Goal: Task Accomplishment & Management: Use online tool/utility

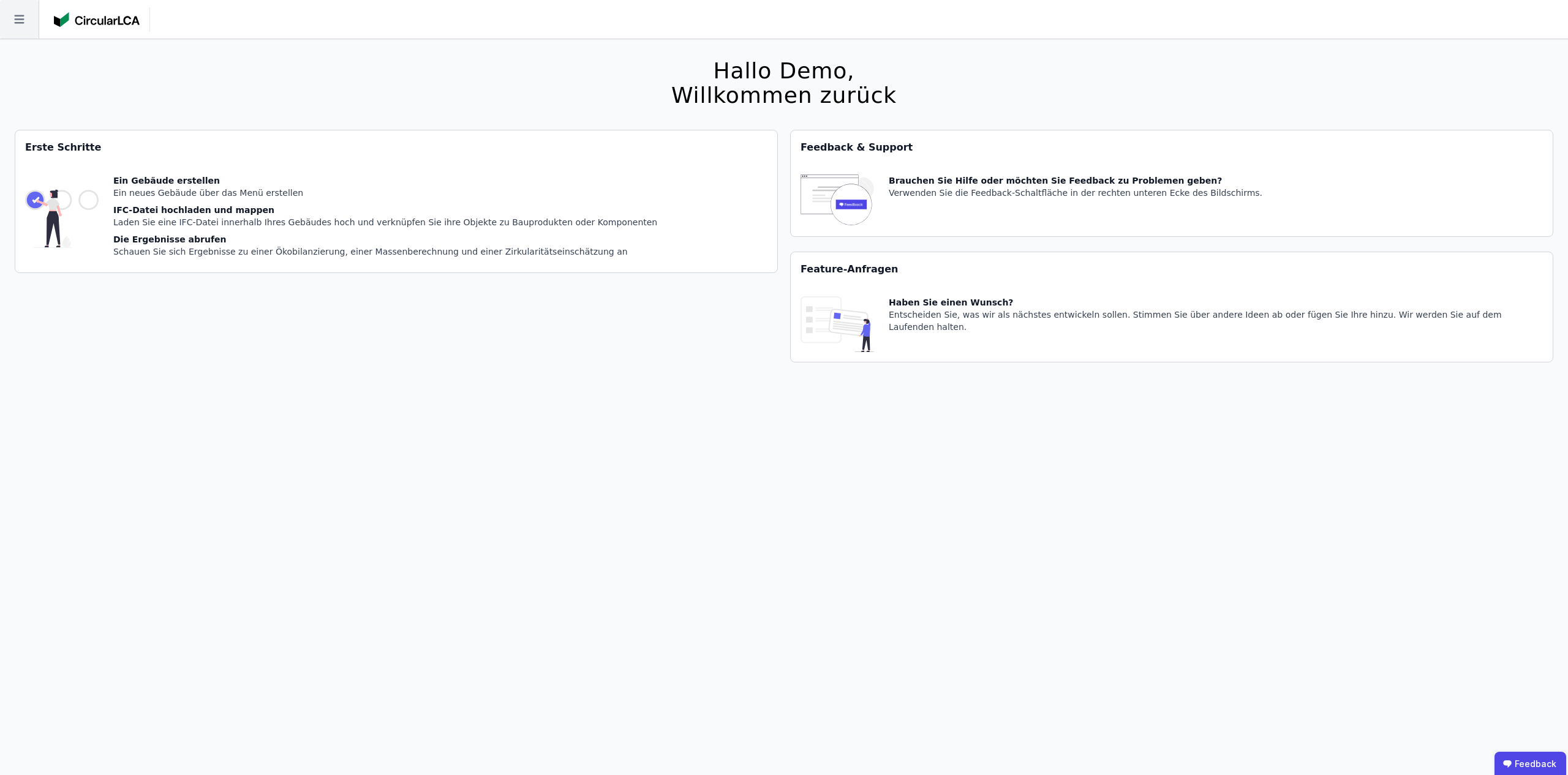
click at [19, 19] on icon at bounding box center [19, 19] width 10 height 8
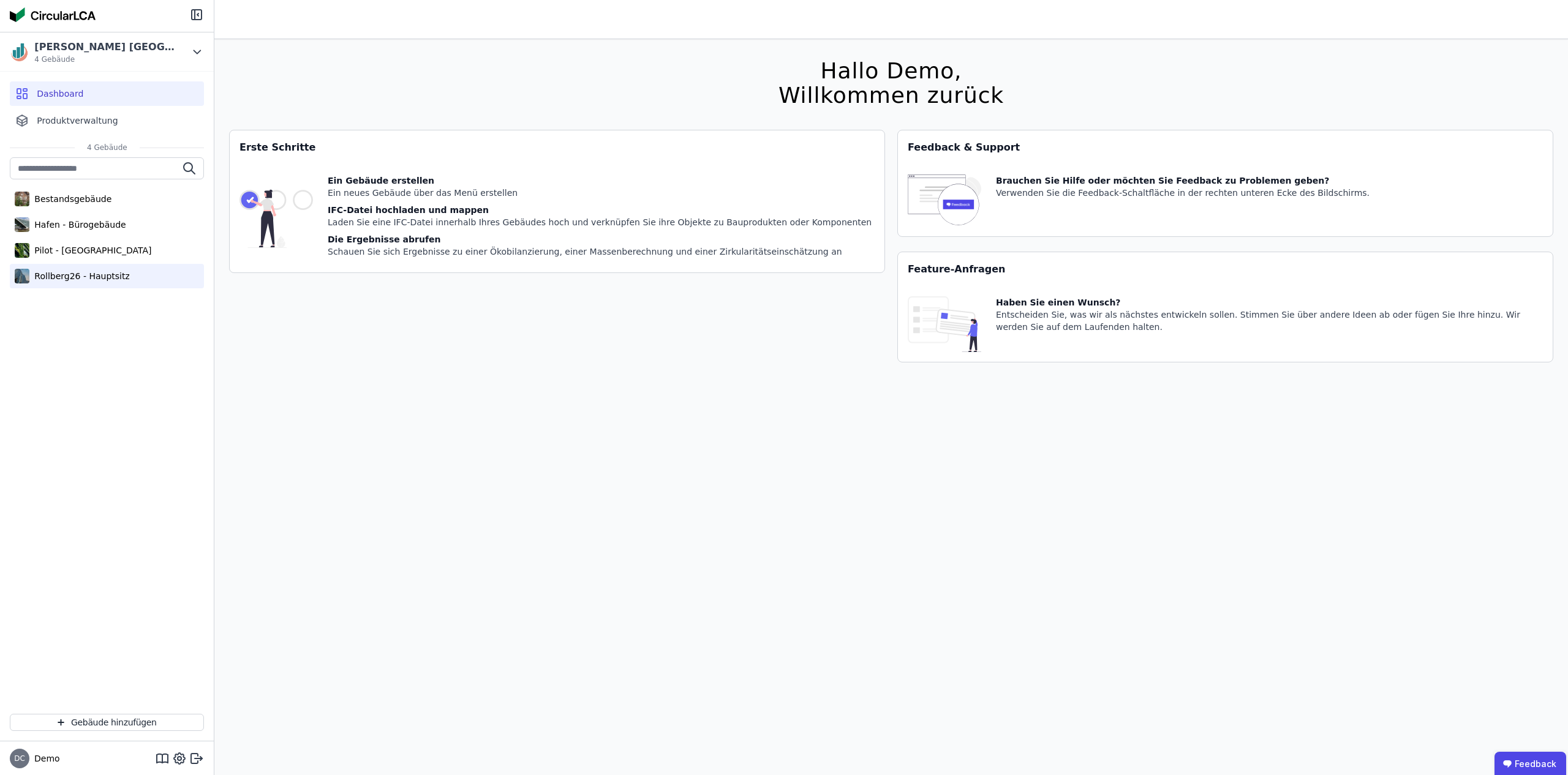
click at [75, 283] on div "Rollberg26 - Hauptsitz" at bounding box center [107, 276] width 194 height 25
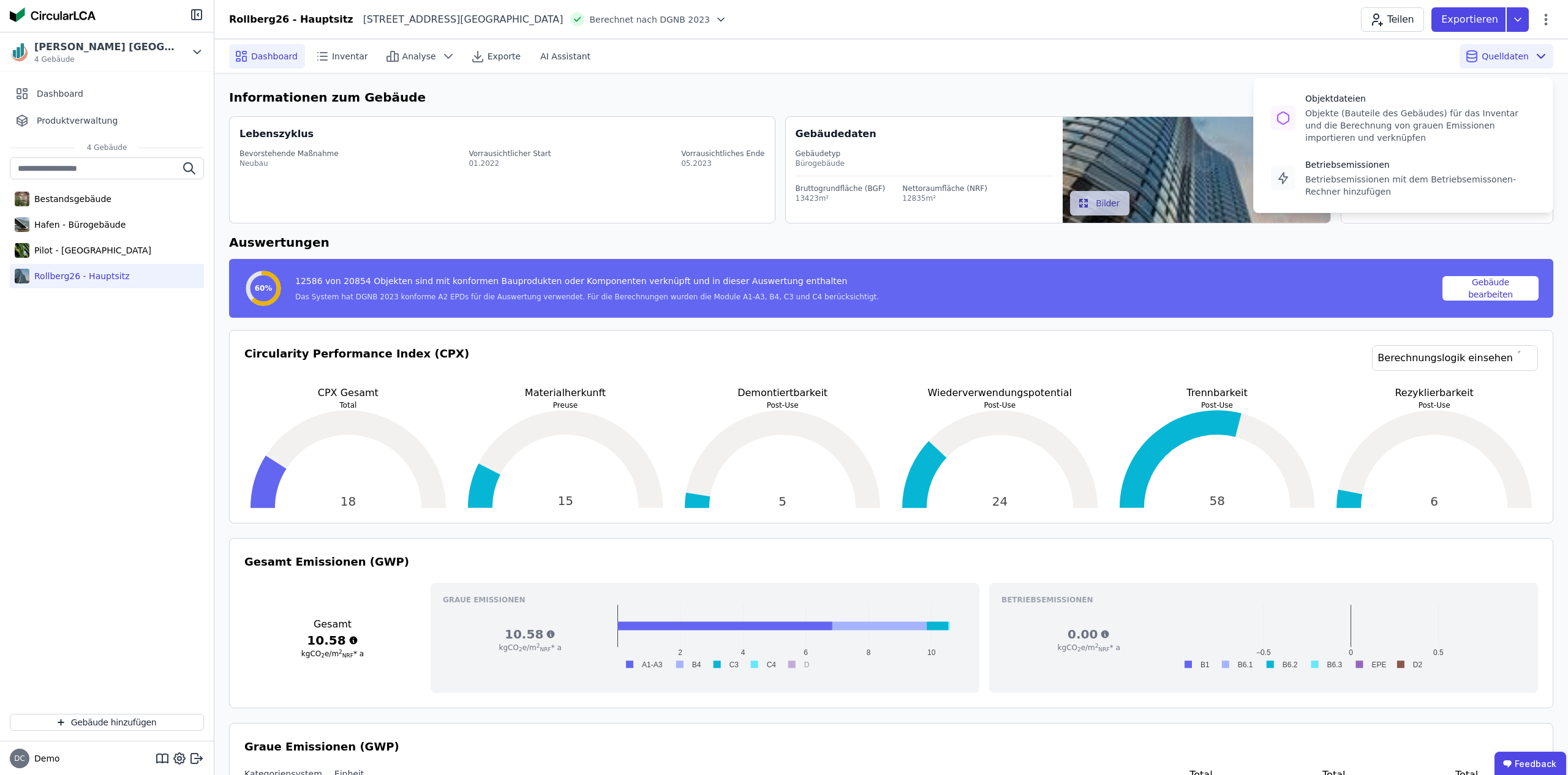
click at [1513, 61] on span "Quelldaten" at bounding box center [1505, 56] width 47 height 12
click at [1411, 124] on div "Objekte (Bauteile des Gebäudes) für das Inventar und die Berechnung von grauen …" at bounding box center [1420, 125] width 230 height 36
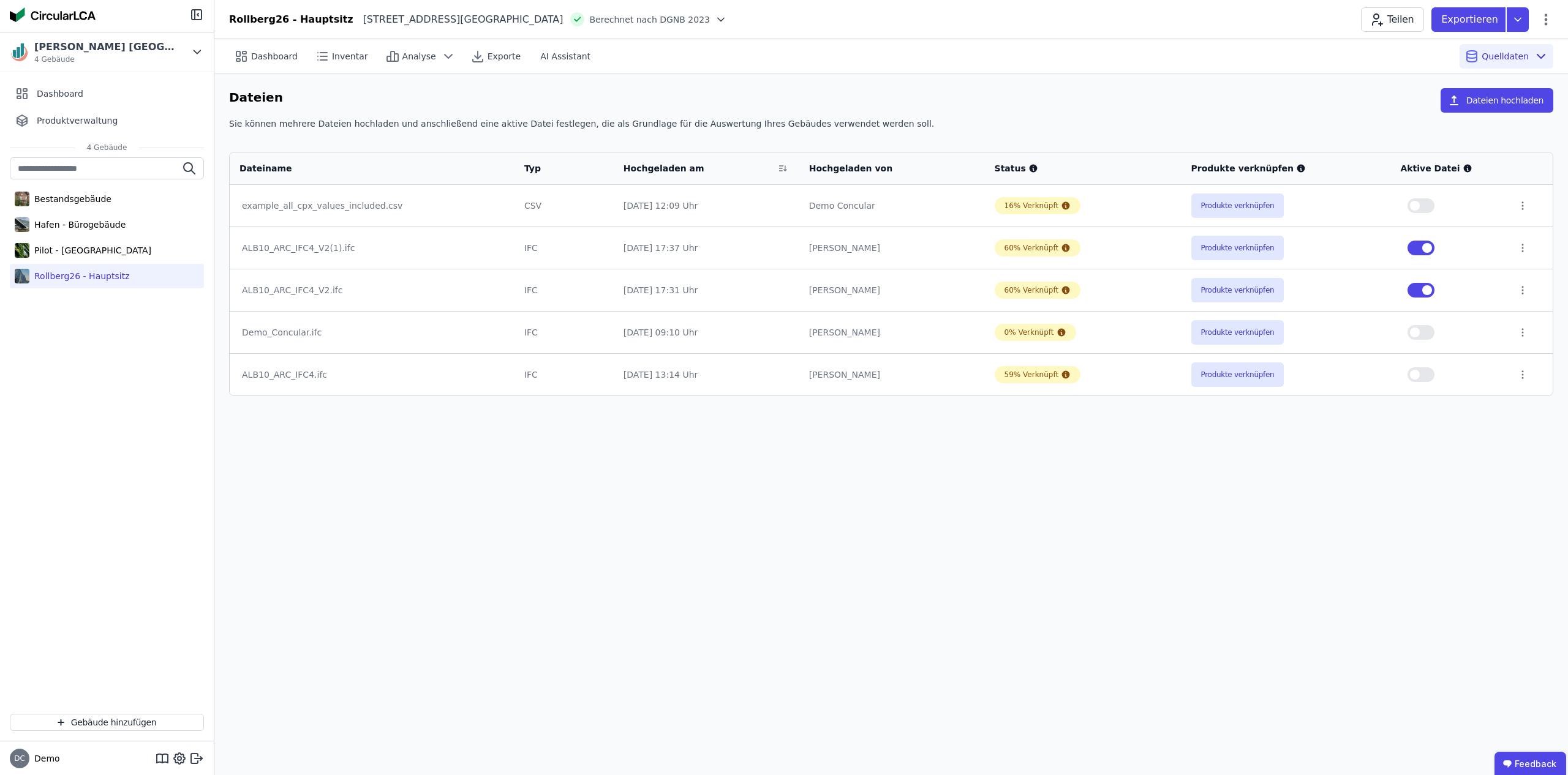
click at [1037, 98] on div "Dateien Dateien hochladen" at bounding box center [891, 102] width 1324 height 30
click at [1430, 206] on button "button" at bounding box center [1421, 206] width 27 height 14
click at [1425, 206] on button "button" at bounding box center [1421, 206] width 27 height 14
click at [1234, 249] on button "Produkte verknüpfen" at bounding box center [1238, 248] width 93 height 25
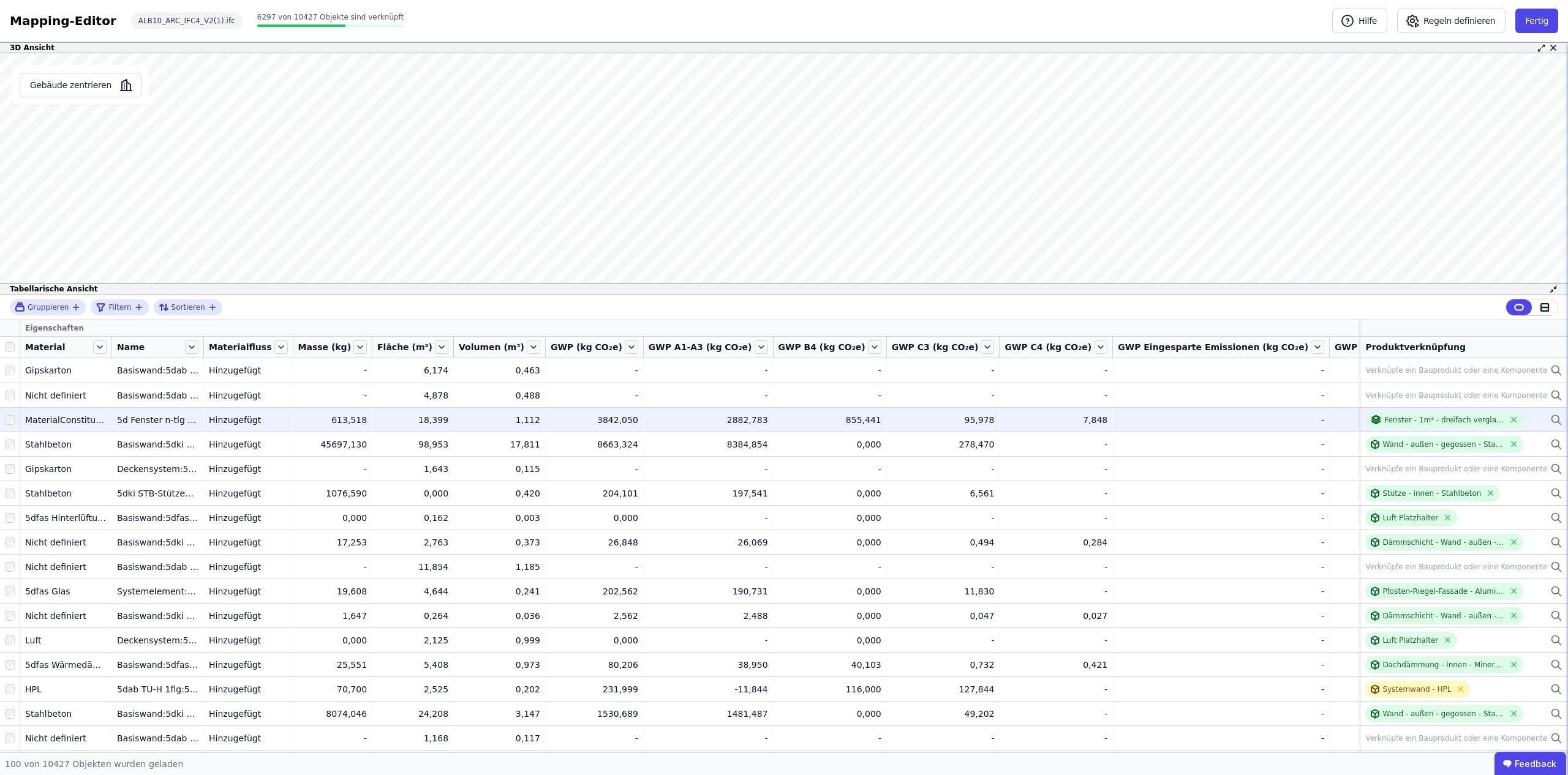
scroll to position [0, 133]
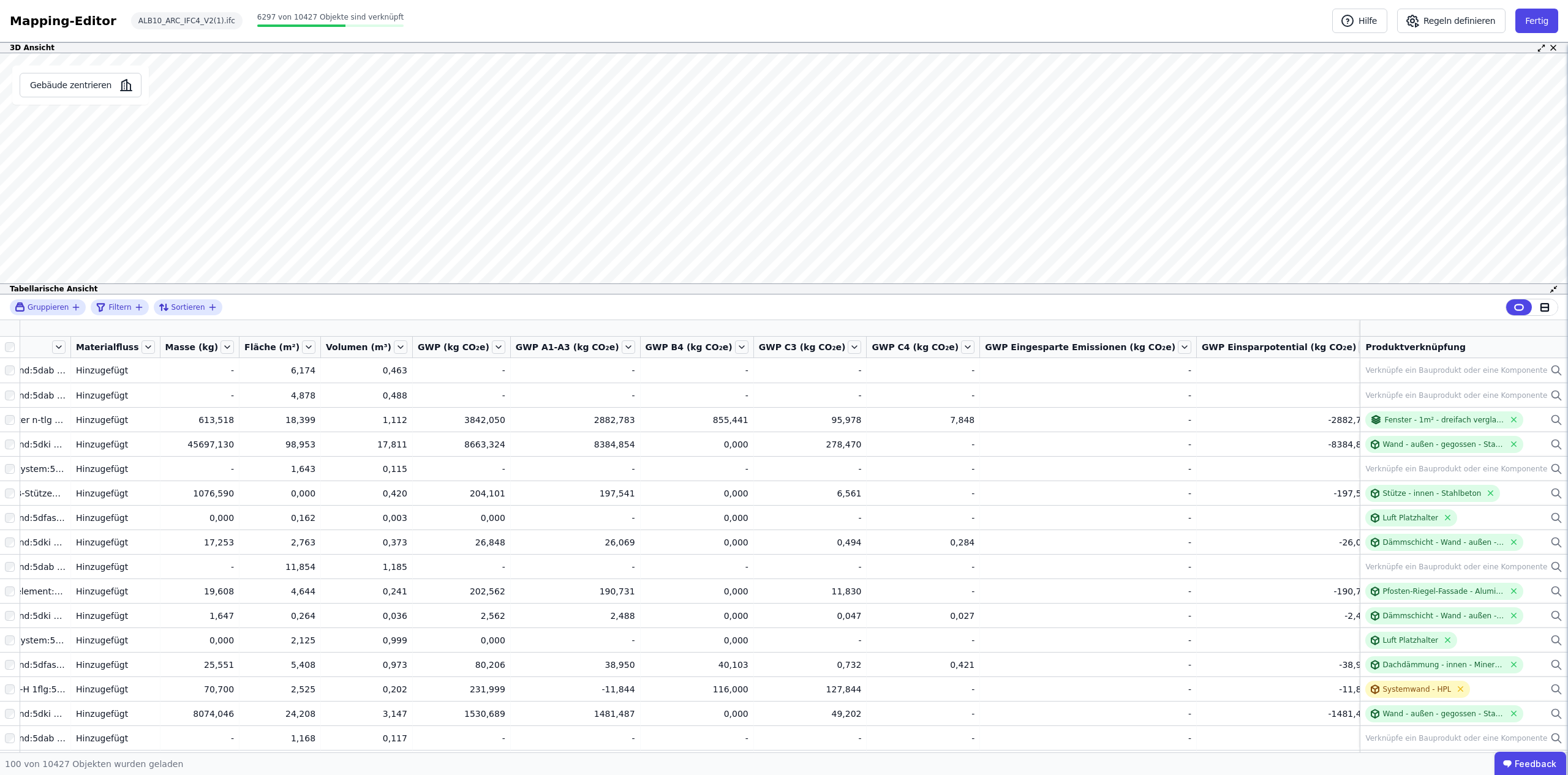
click at [1487, 328] on icon "button" at bounding box center [1490, 328] width 7 height 0
click at [1500, 363] on input "text" at bounding box center [1545, 360] width 91 height 22
click at [1350, 327] on div "Gruppieren Filtern Sortieren Eigenschaften Concular Eigenschaften Importierte E…" at bounding box center [784, 523] width 1568 height 458
click at [1498, 327] on icon at bounding box center [1503, 327] width 11 height 11
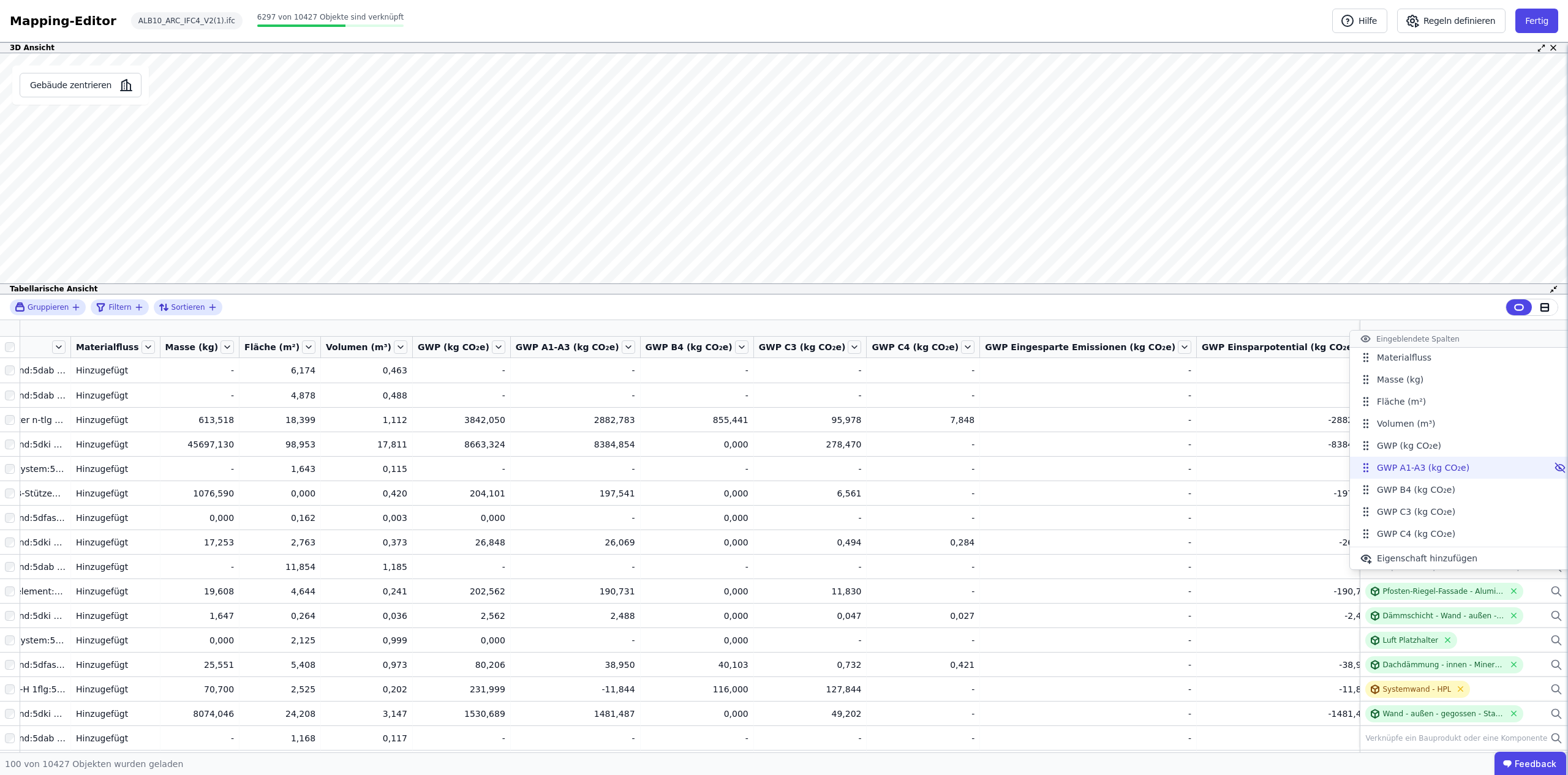
scroll to position [115, 0]
click at [1291, 316] on div "Gruppieren Filtern Sortieren" at bounding box center [784, 307] width 1568 height 25
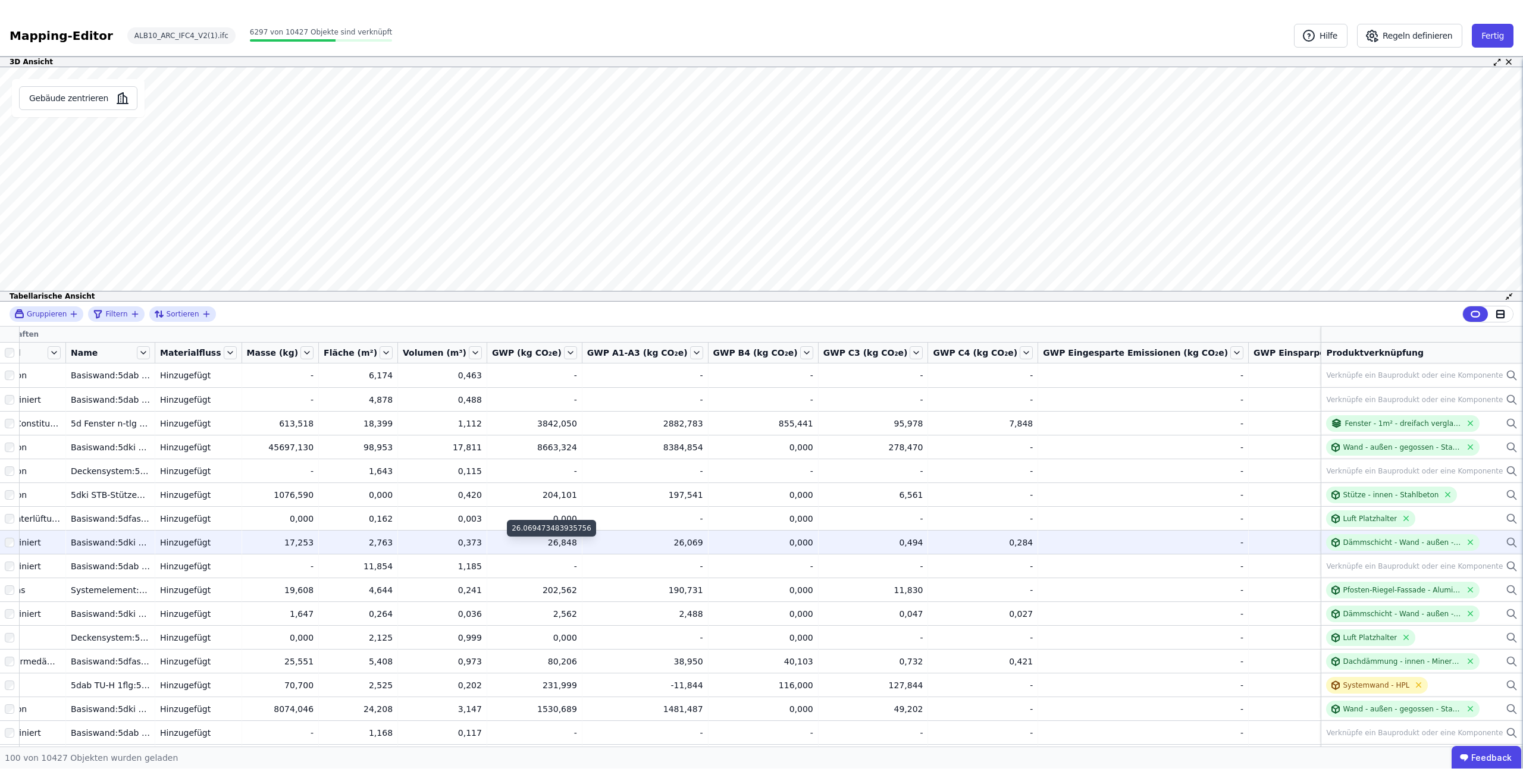
scroll to position [0, 0]
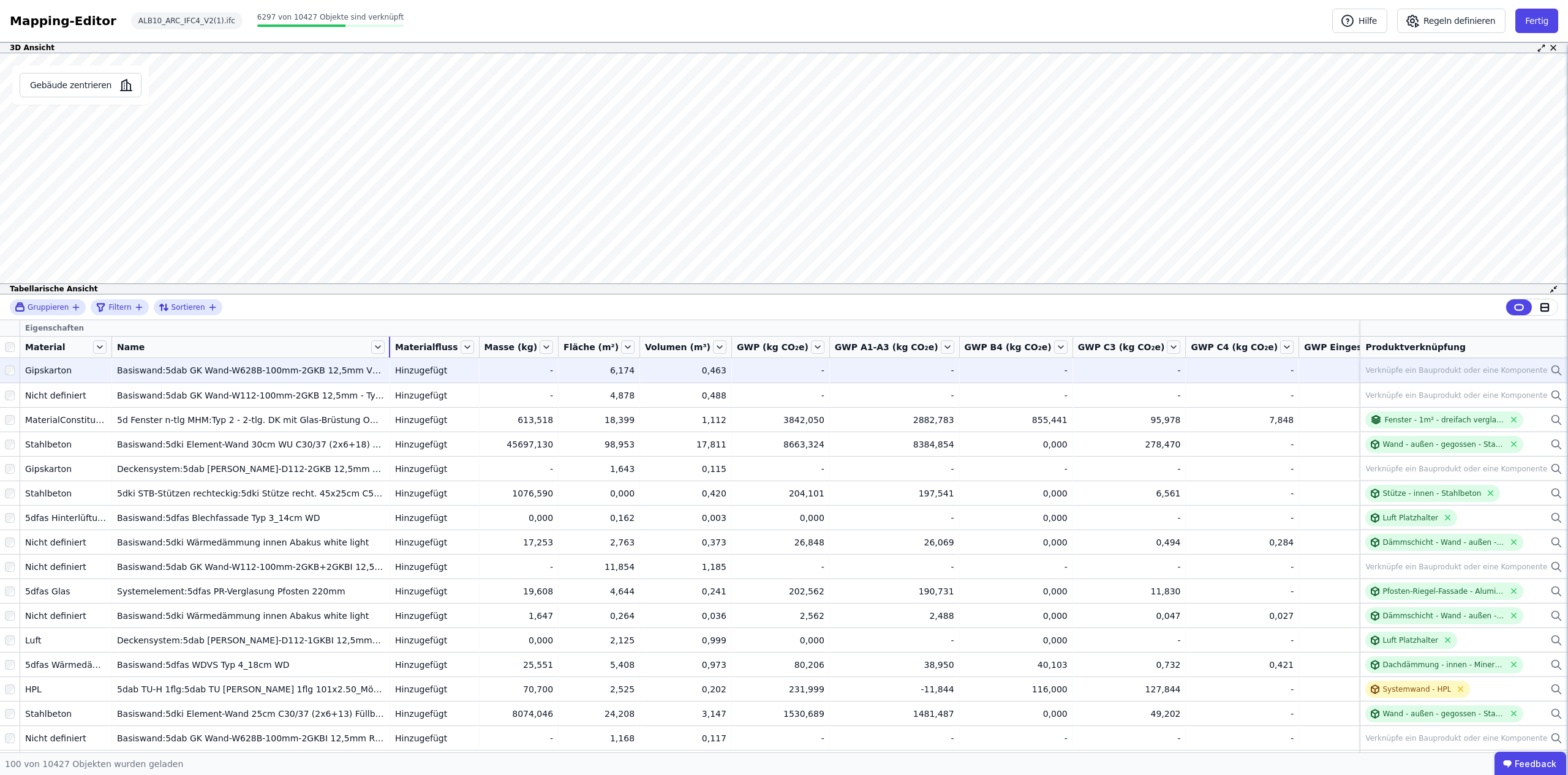
drag, startPoint x: 203, startPoint y: 344, endPoint x: 390, endPoint y: 362, distance: 187.9
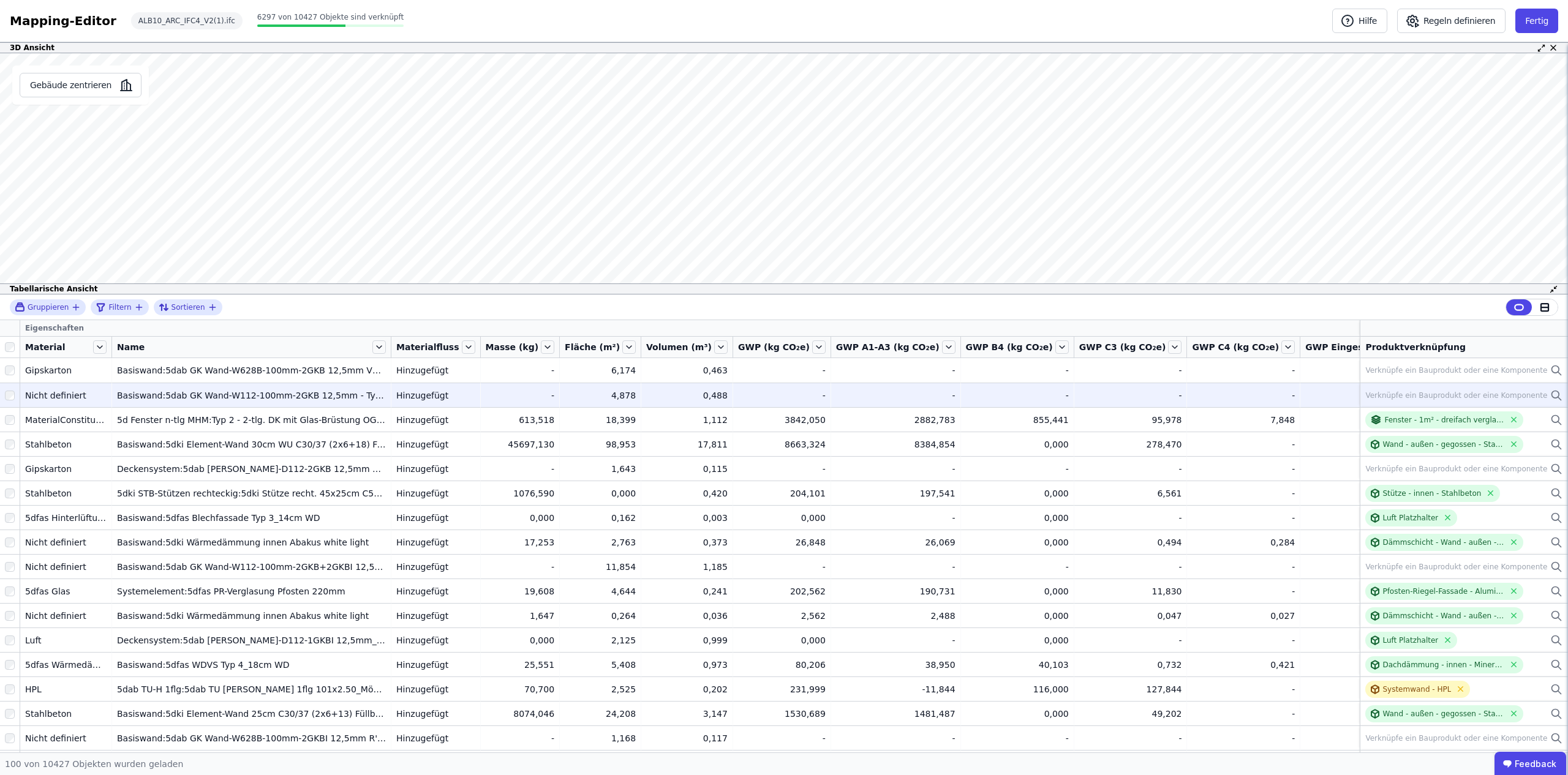
click at [1451, 395] on div "Verknüpfe ein Bauprodukt oder eine Komponente" at bounding box center [1455, 396] width 182 height 10
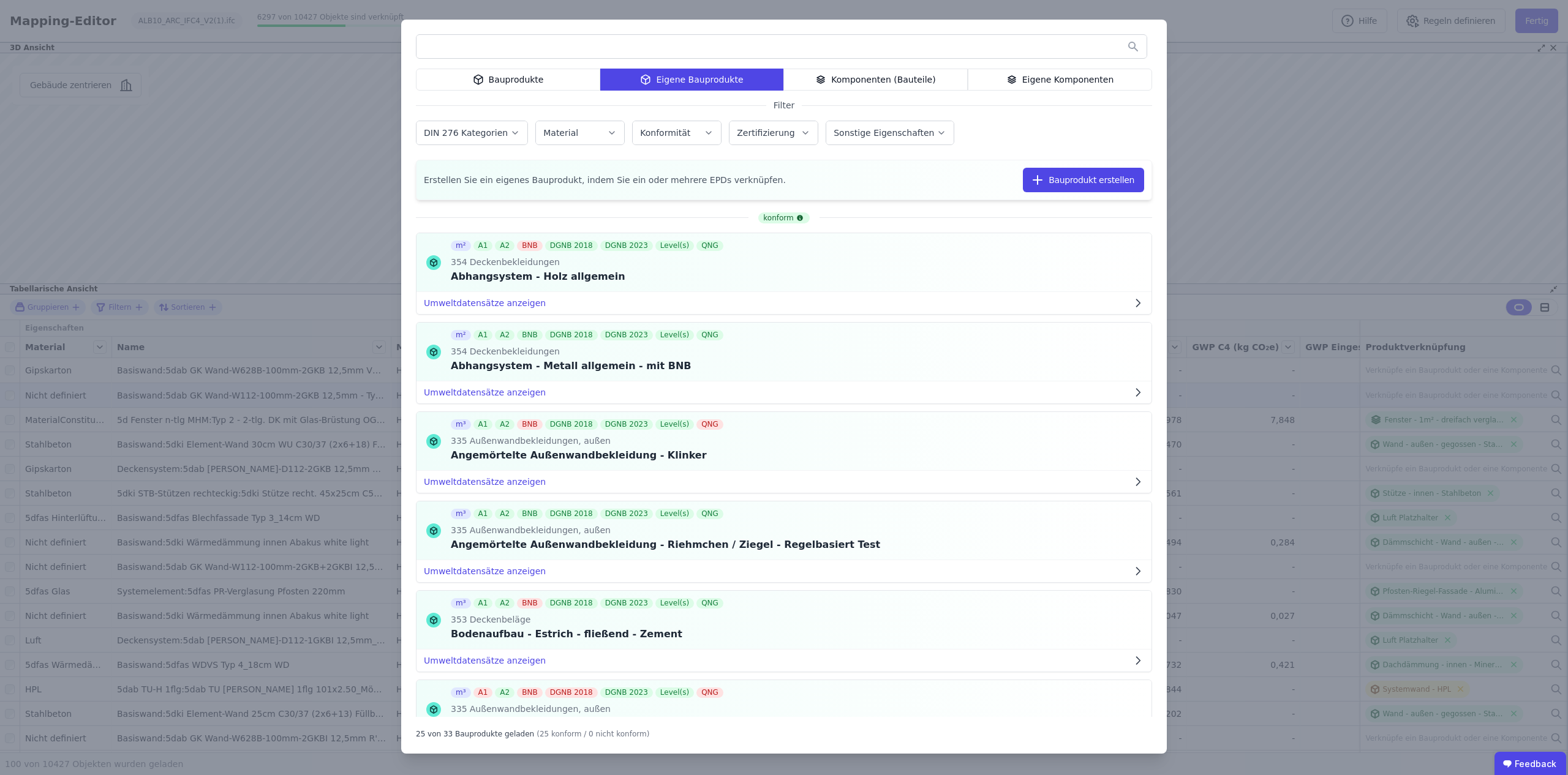
click at [875, 85] on div "Komponenten (Bauteile)" at bounding box center [876, 80] width 184 height 22
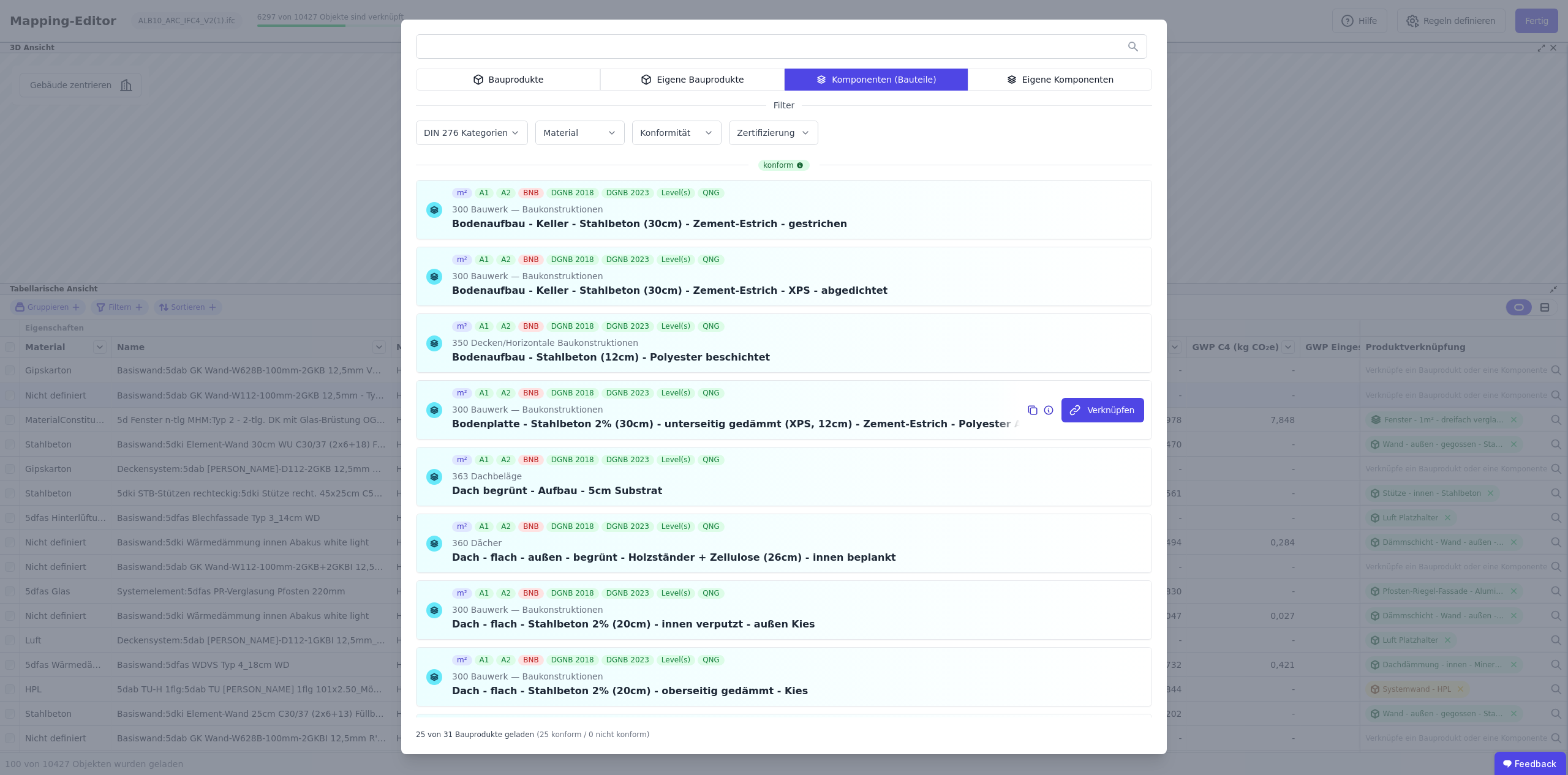
click at [1048, 409] on icon at bounding box center [1048, 409] width 0 height 0
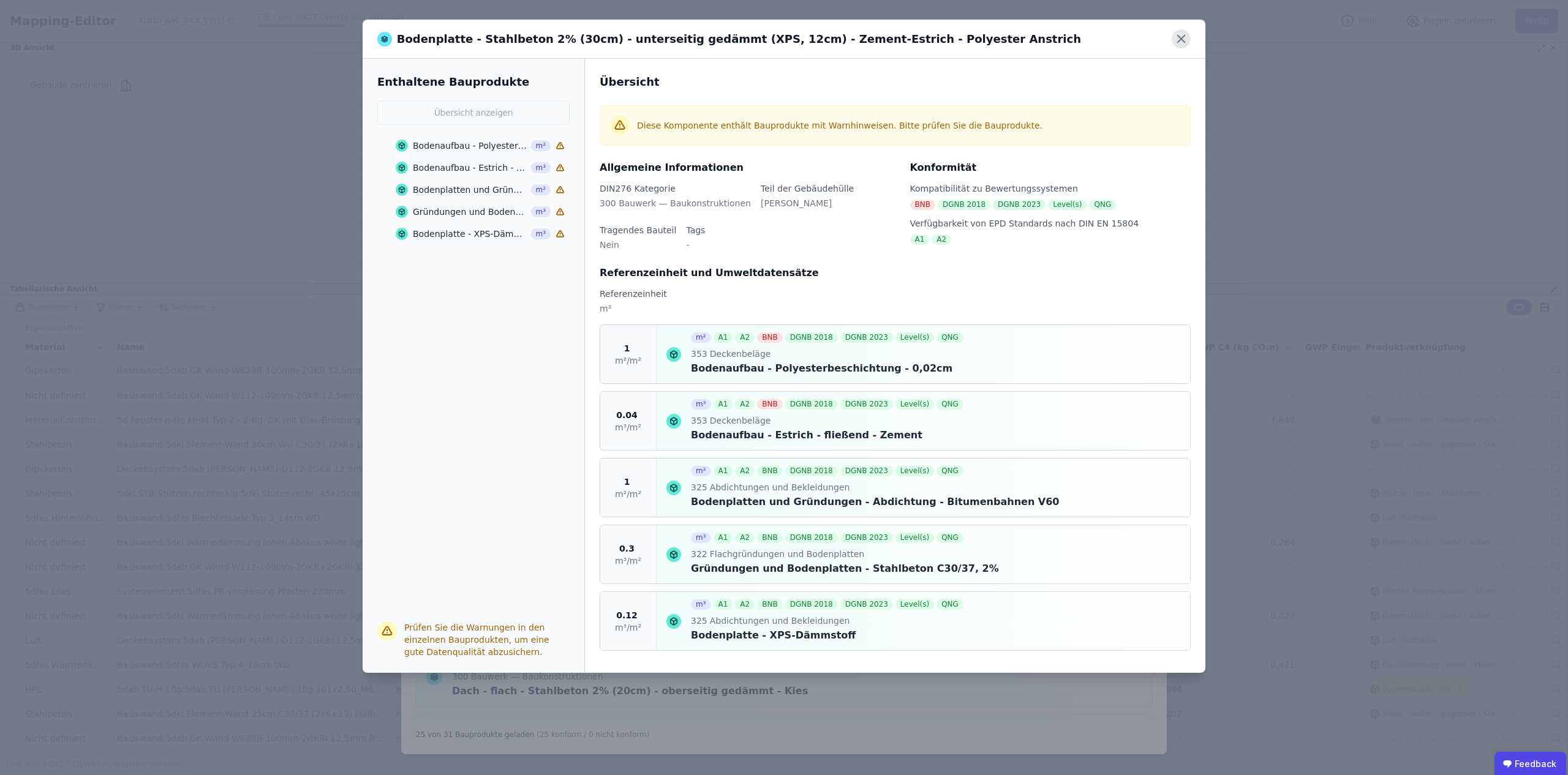
click at [1181, 40] on icon at bounding box center [1180, 39] width 8 height 8
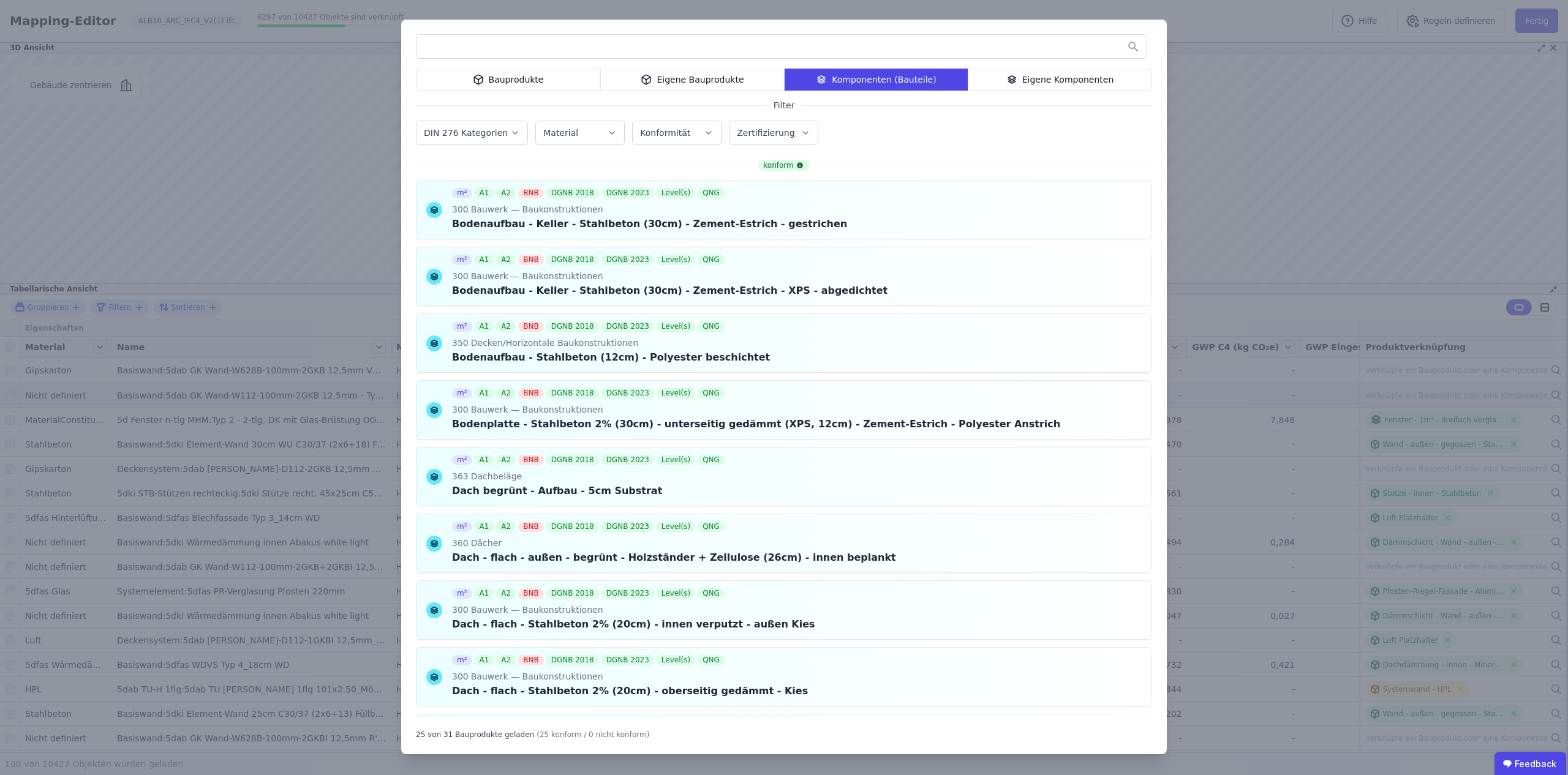
click at [1257, 319] on div "Bauprodukte Eigene Bauprodukte Komponenten (Bauteile) Eigene Komponenten Filter…" at bounding box center [784, 388] width 1568 height 775
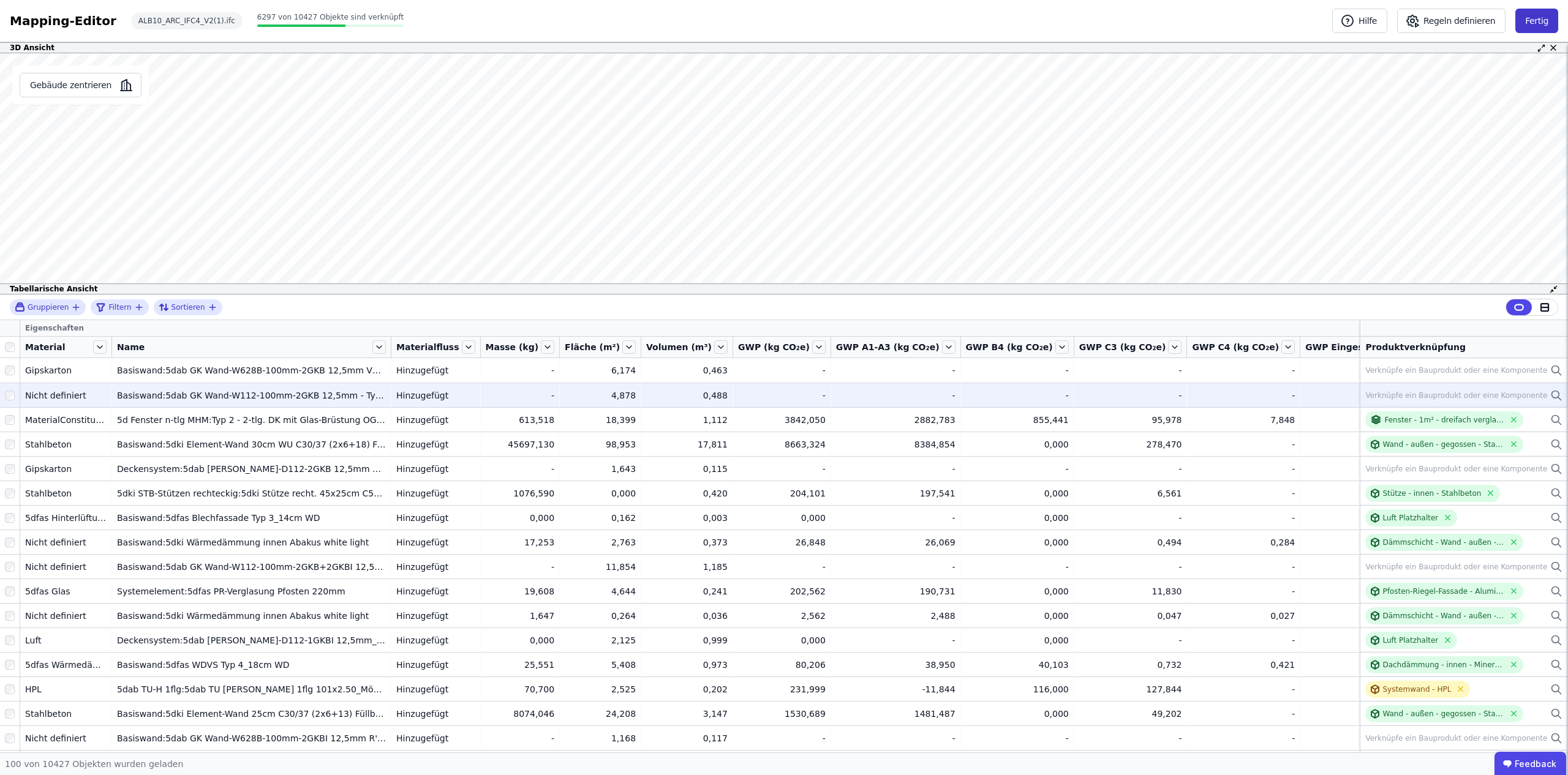
click at [1532, 22] on button "Fertig" at bounding box center [1537, 20] width 43 height 25
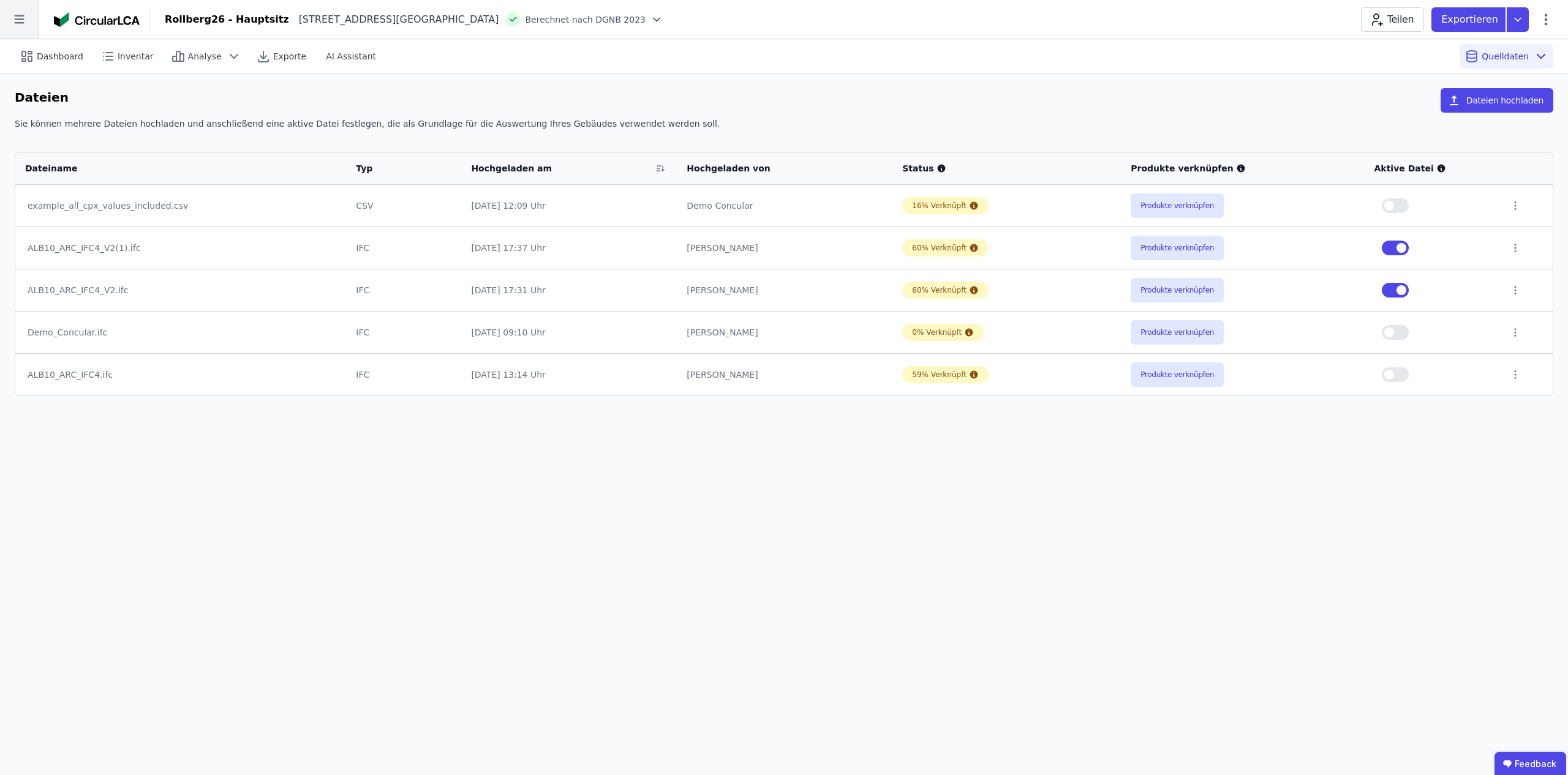
click at [18, 19] on icon at bounding box center [19, 19] width 10 height 8
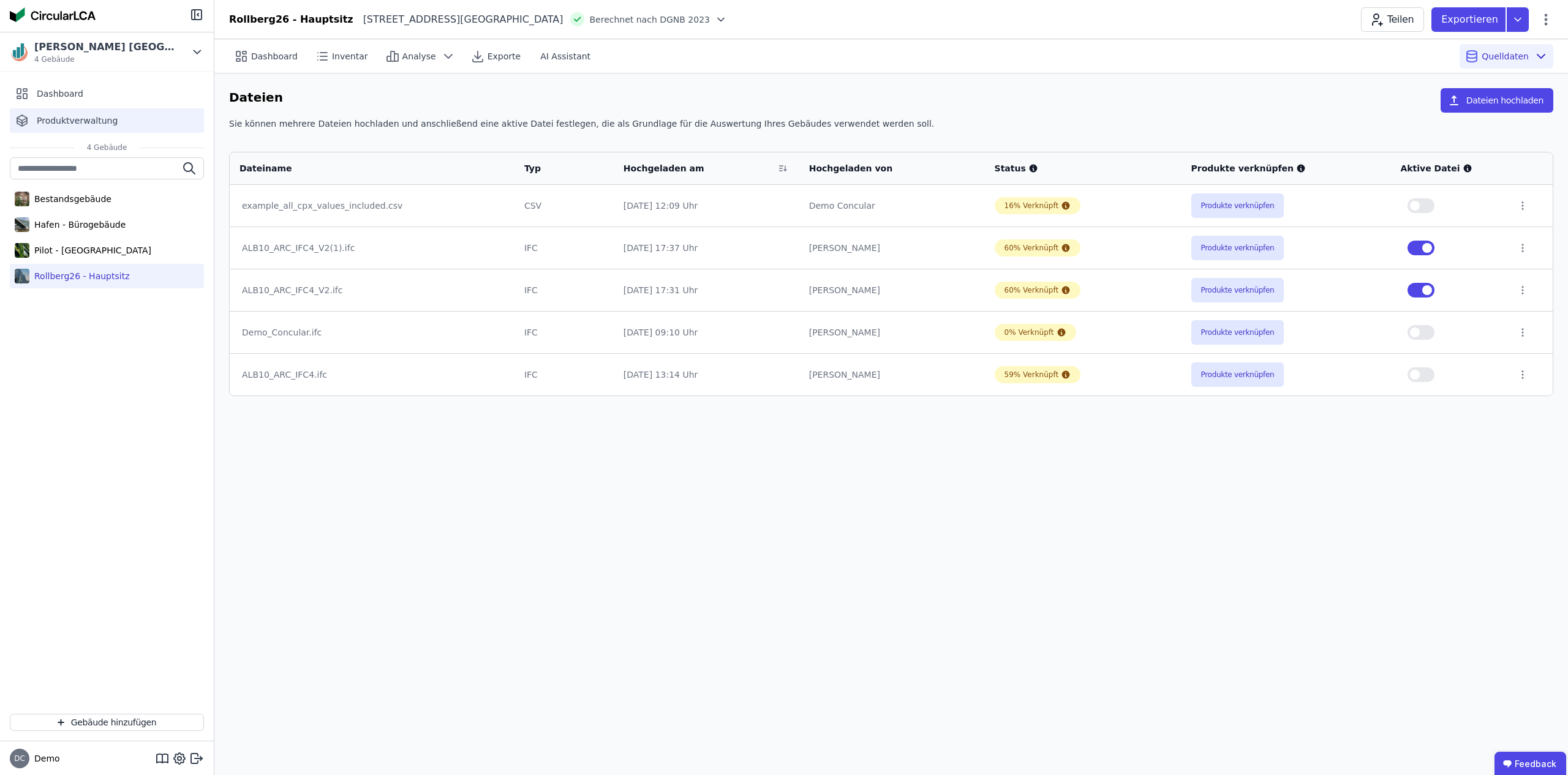
click at [96, 120] on span "Produktverwaltung" at bounding box center [77, 120] width 81 height 12
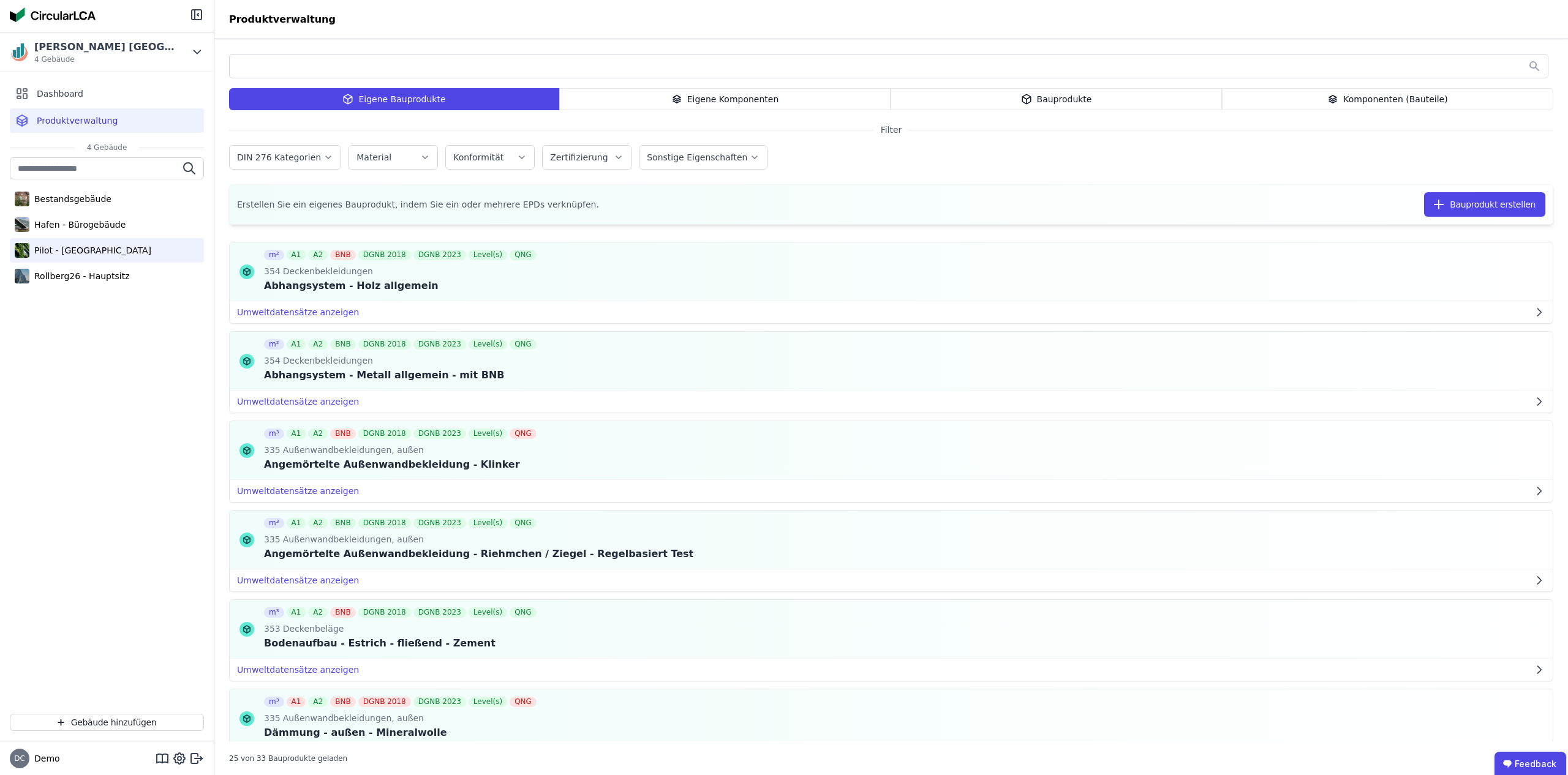
click at [54, 250] on div "Pilot - [GEOGRAPHIC_DATA]" at bounding box center [91, 250] width 122 height 12
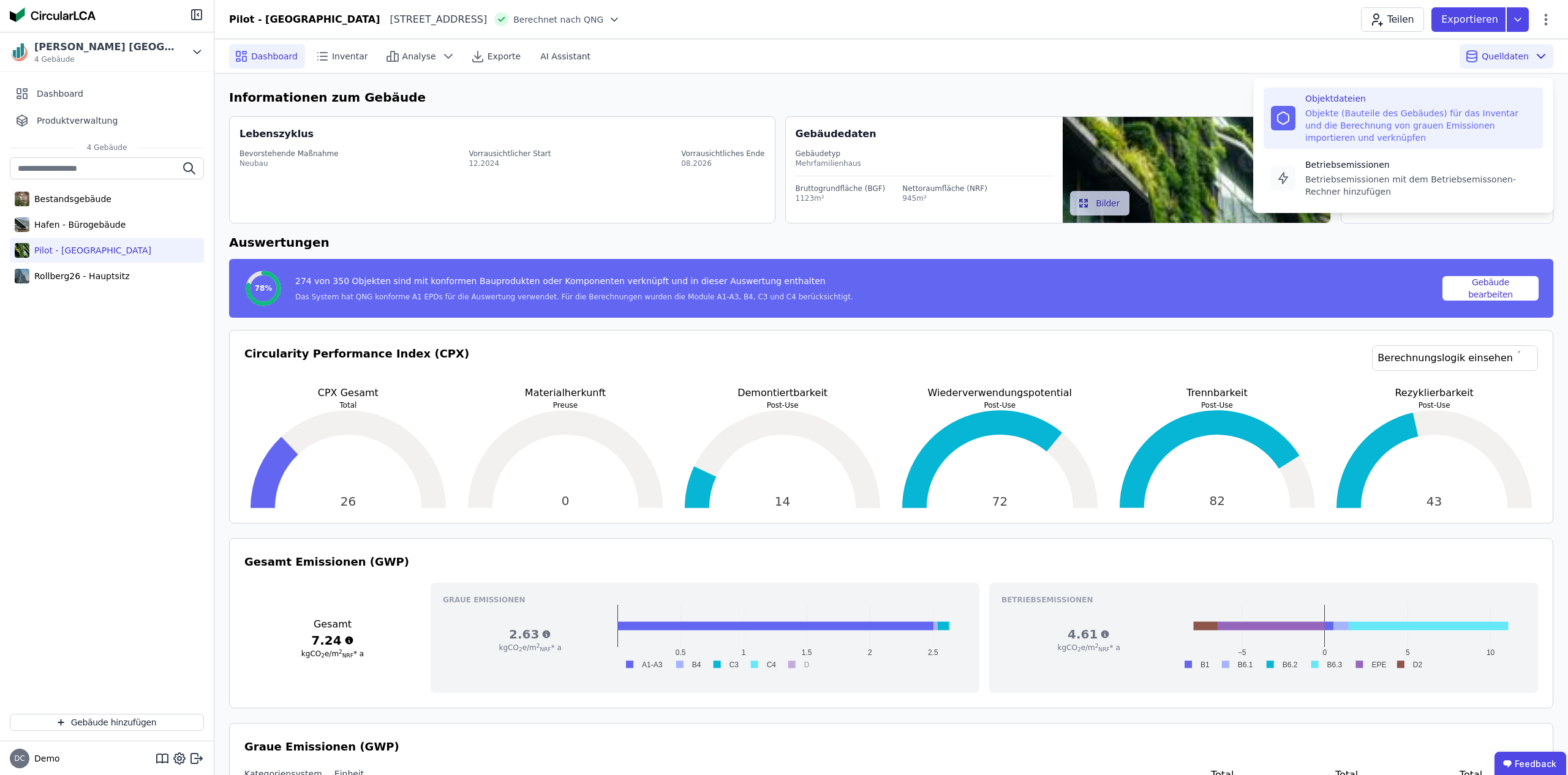
click at [1334, 113] on div "Objekte (Bauteile des Gebäudes) für das Inventar und die Berechnung von grauen …" at bounding box center [1420, 125] width 230 height 36
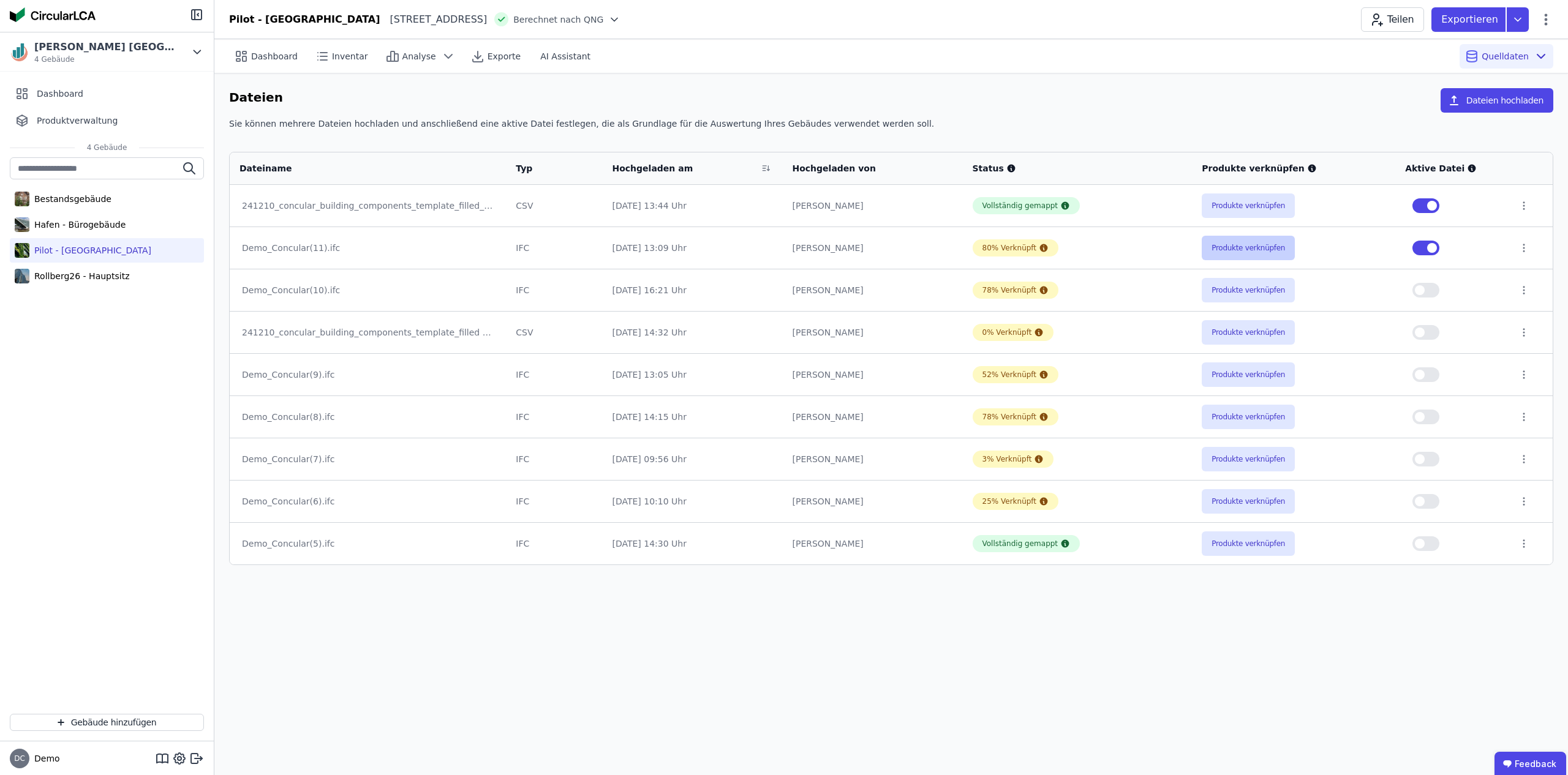
click at [1221, 248] on button "Produkte verknüpfen" at bounding box center [1248, 248] width 93 height 25
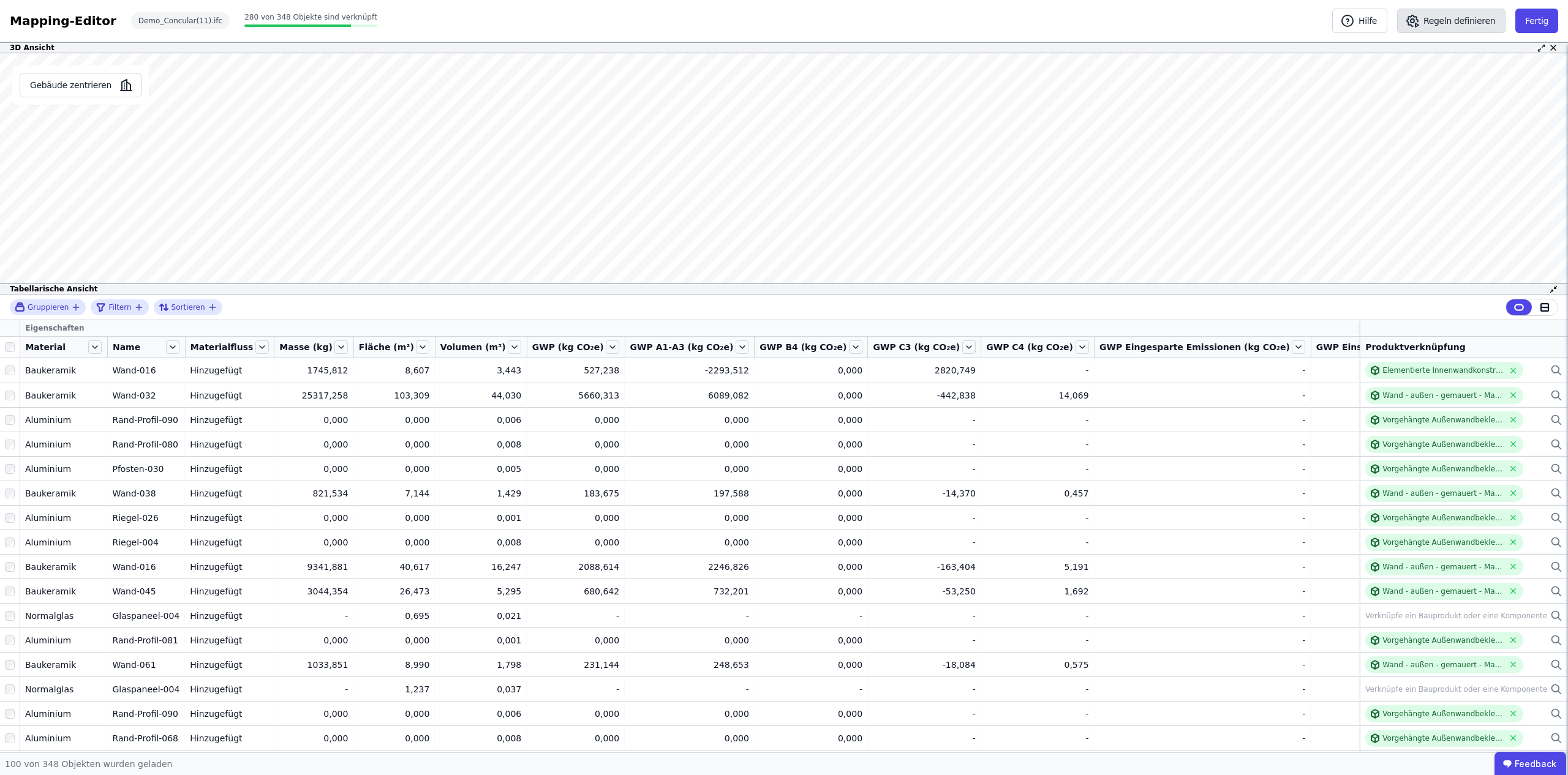
click at [1462, 19] on button "Regeln definieren" at bounding box center [1451, 20] width 108 height 25
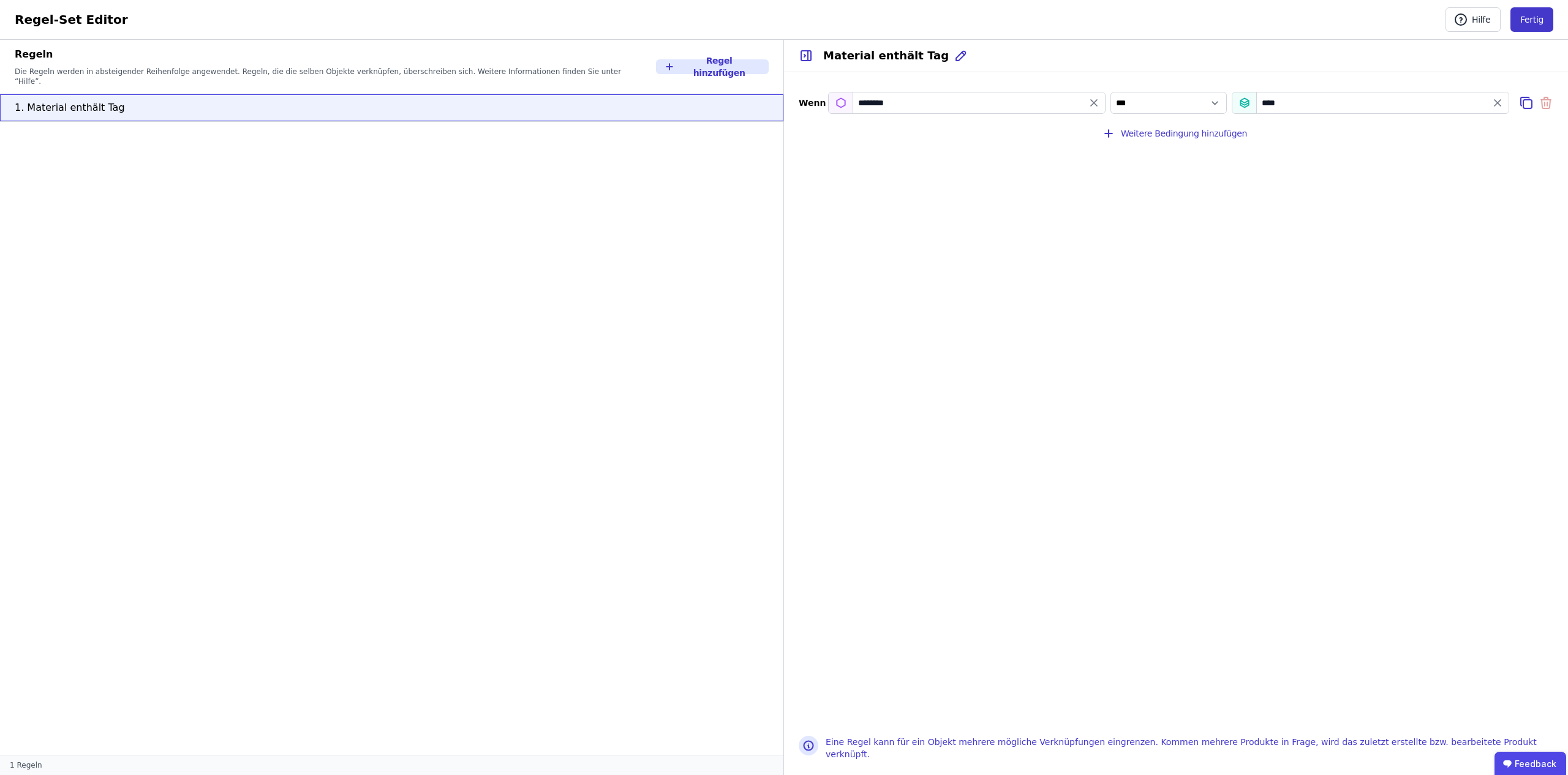
click at [1530, 22] on button "Fertig" at bounding box center [1532, 19] width 43 height 25
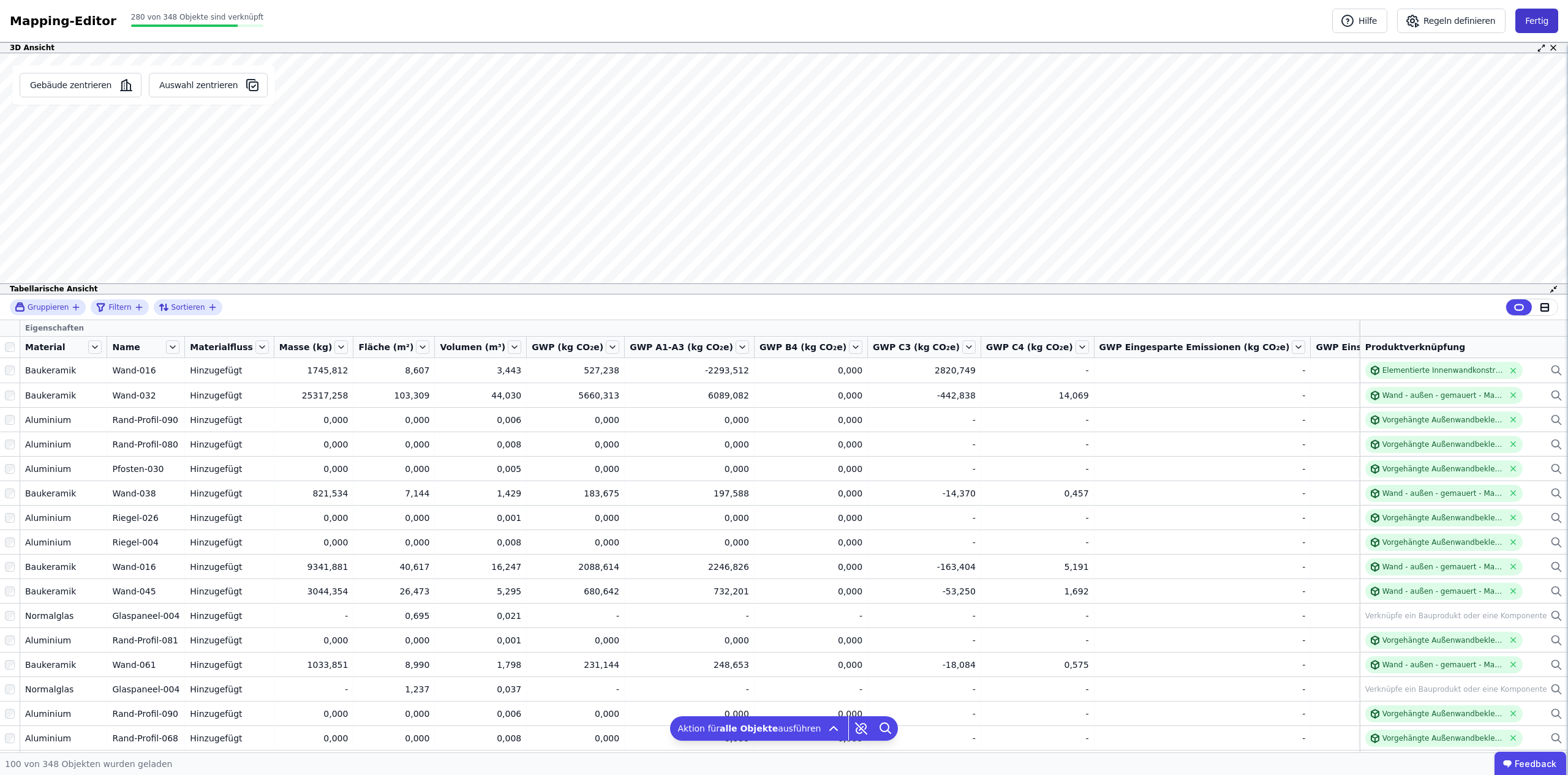
click at [1536, 24] on button "Fertig" at bounding box center [1537, 20] width 43 height 25
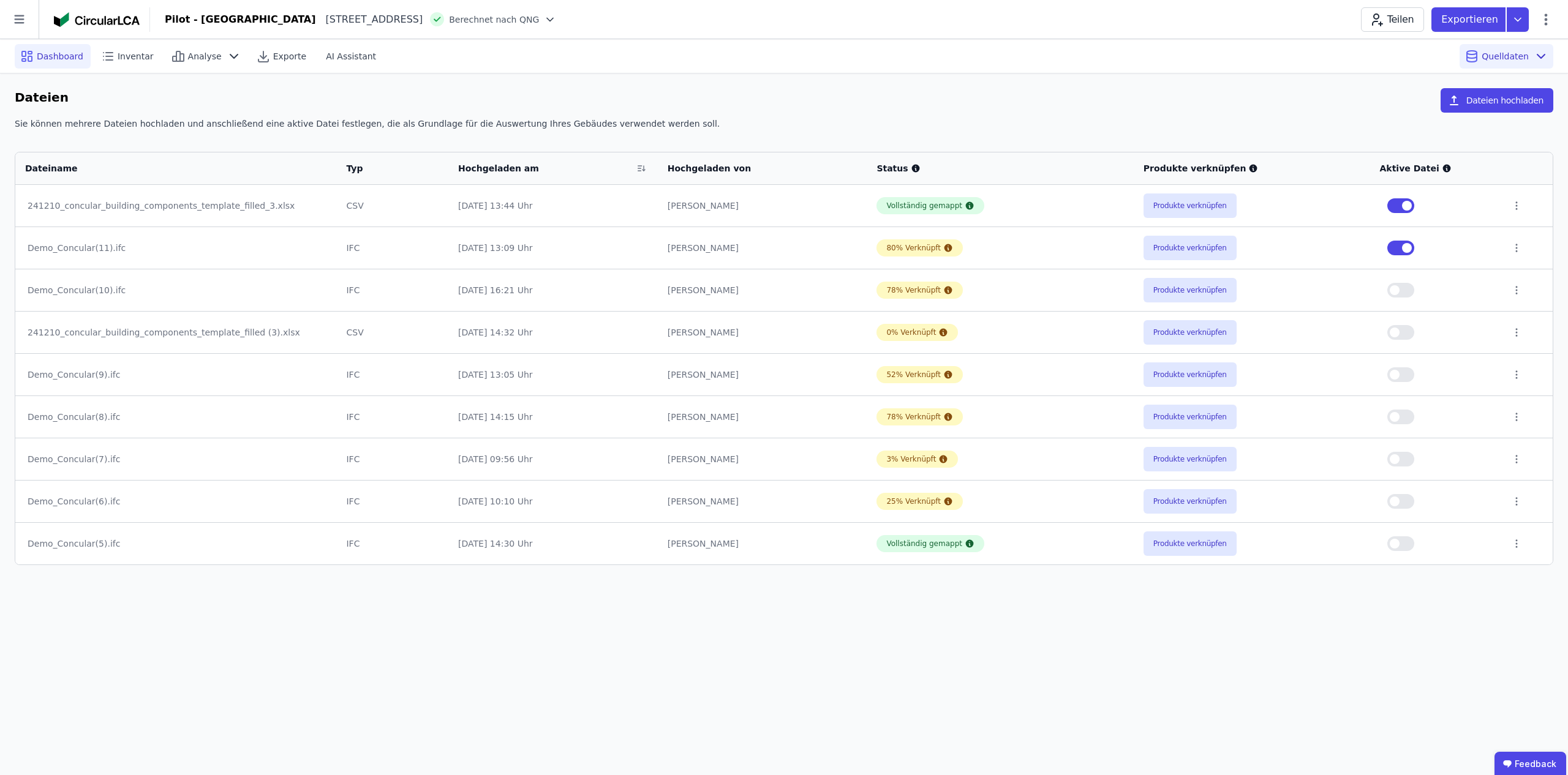
click at [46, 57] on span "Dashboard" at bounding box center [59, 56] width 47 height 12
